Goal: Information Seeking & Learning: Learn about a topic

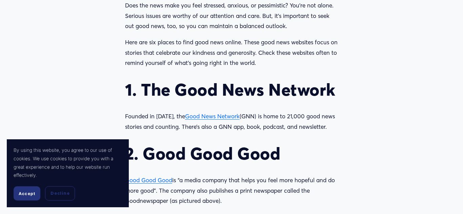
scroll to position [565, 0]
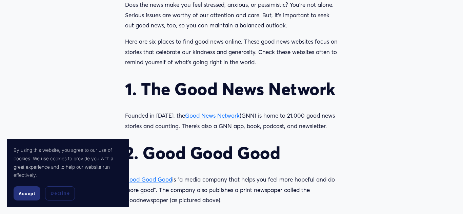
click at [217, 116] on span "Good News Network" at bounding box center [212, 115] width 55 height 7
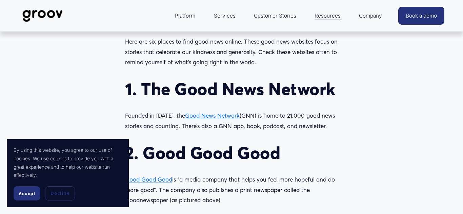
click at [156, 180] on span "Good Good Good" at bounding box center [148, 179] width 47 height 7
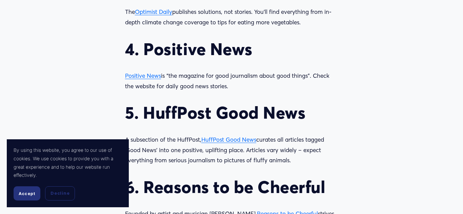
scroll to position [813, 0]
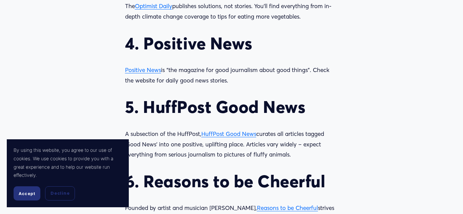
click at [137, 68] on span "Positive News" at bounding box center [143, 69] width 36 height 7
click at [238, 136] on span "HuffPost Good News" at bounding box center [228, 133] width 55 height 7
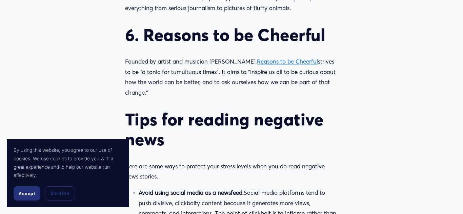
scroll to position [964, 0]
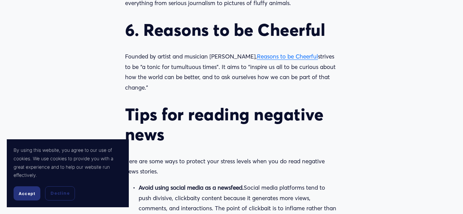
click at [280, 57] on span "Reasons to be Cheerful" at bounding box center [287, 56] width 61 height 7
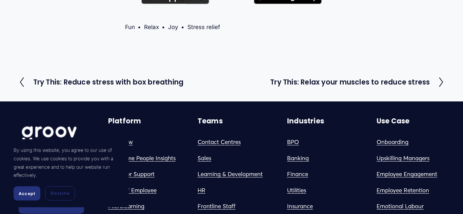
scroll to position [1399, 0]
